Goal: Task Accomplishment & Management: Use online tool/utility

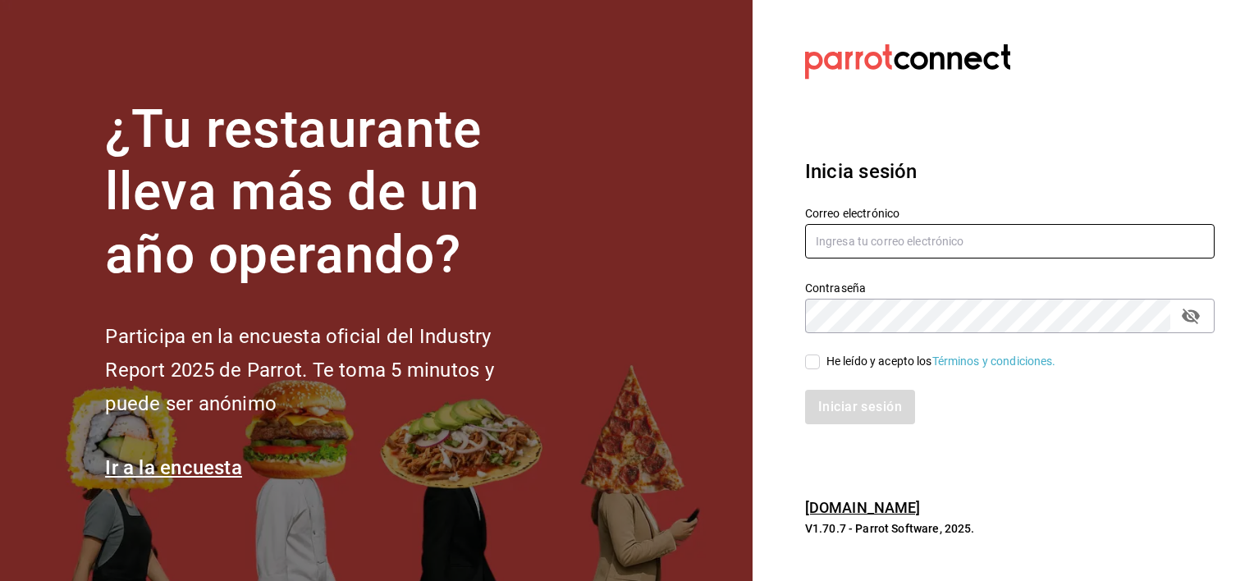
type input "[EMAIL_ADDRESS][DOMAIN_NAME]"
click at [811, 361] on input "He leído y acepto los Términos y condiciones." at bounding box center [812, 362] width 15 height 15
checkbox input "true"
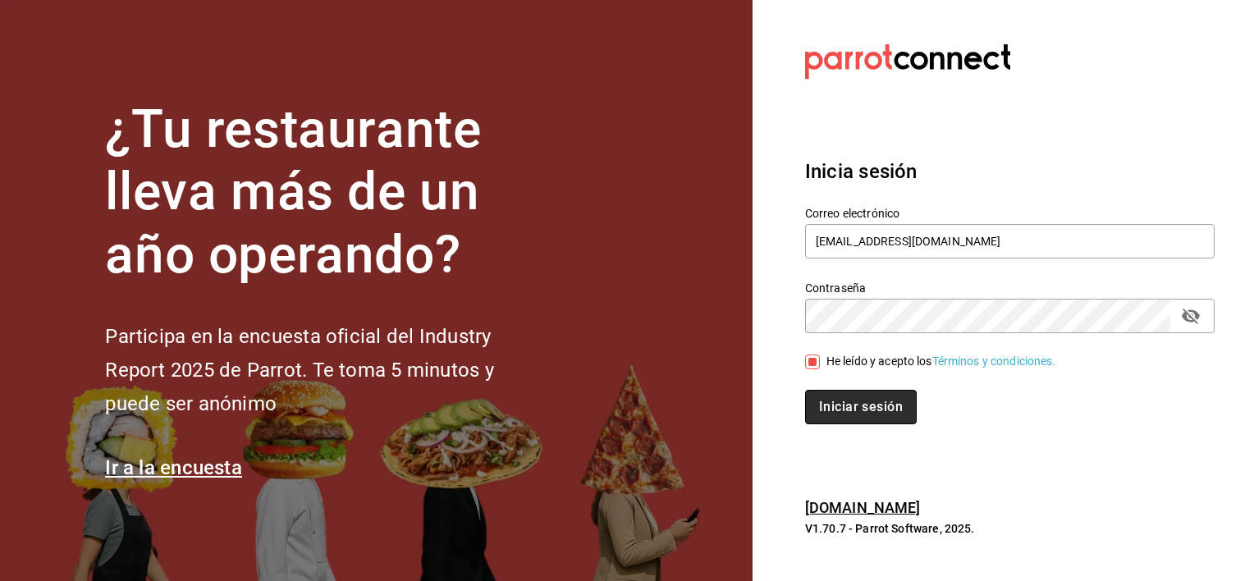
click at [864, 404] on button "Iniciar sesión" at bounding box center [861, 407] width 112 height 34
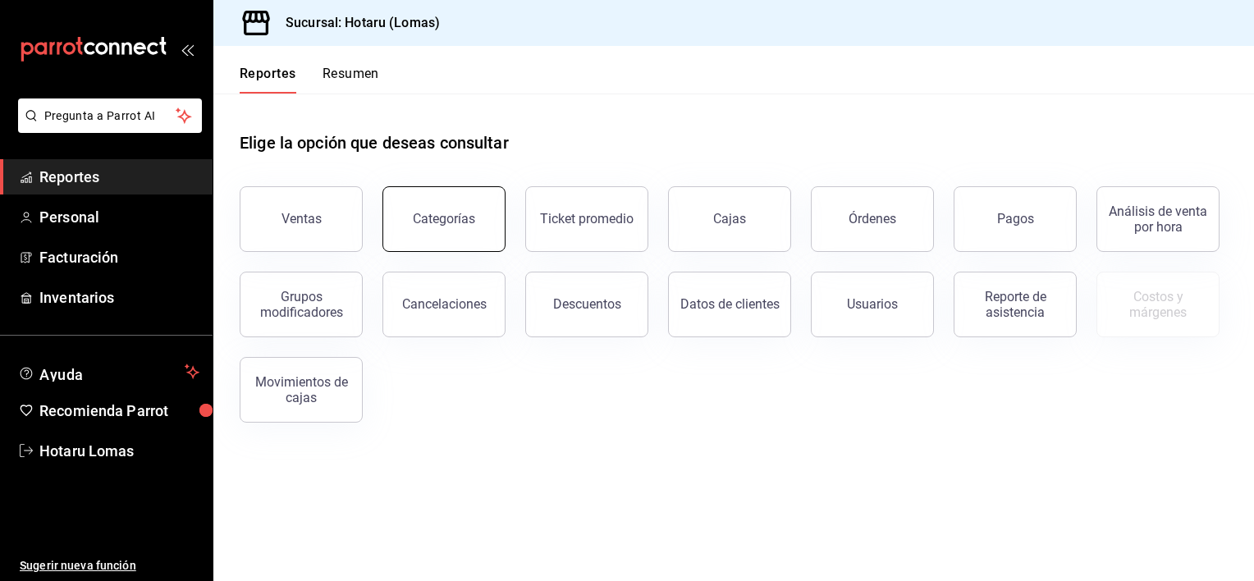
click at [462, 197] on button "Categorías" at bounding box center [444, 219] width 123 height 66
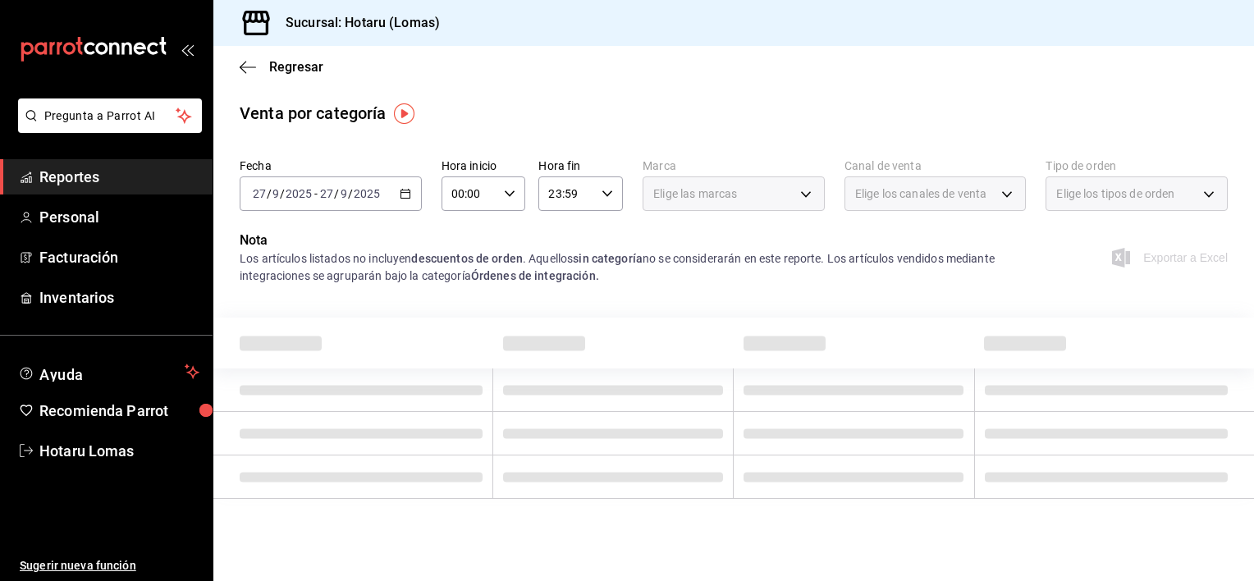
click at [396, 190] on div "[DATE] [DATE] - [DATE] [DATE]" at bounding box center [331, 194] width 182 height 34
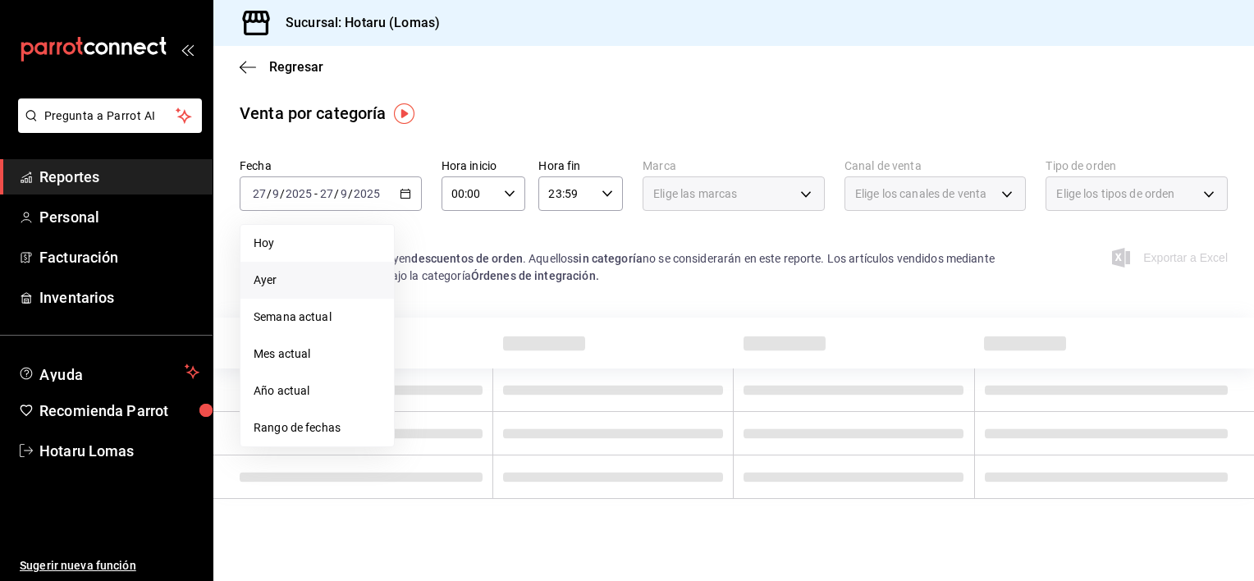
click at [277, 269] on li "Ayer" at bounding box center [318, 280] width 154 height 37
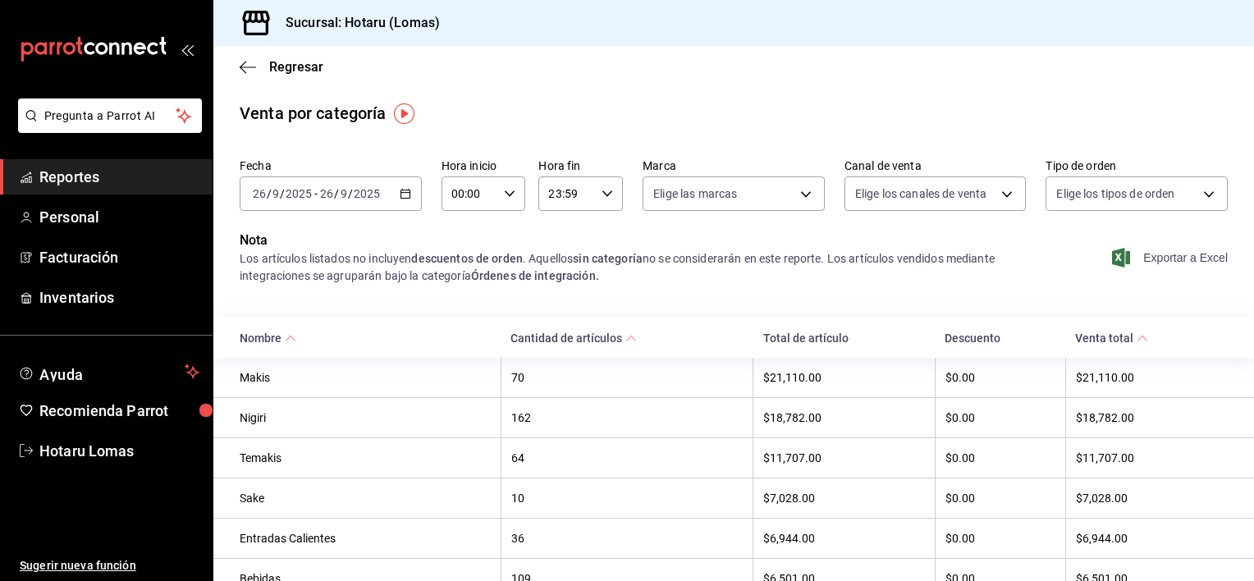
click at [1192, 254] on span "Exportar a Excel" at bounding box center [1172, 258] width 112 height 20
